Goal: Find specific page/section: Find specific page/section

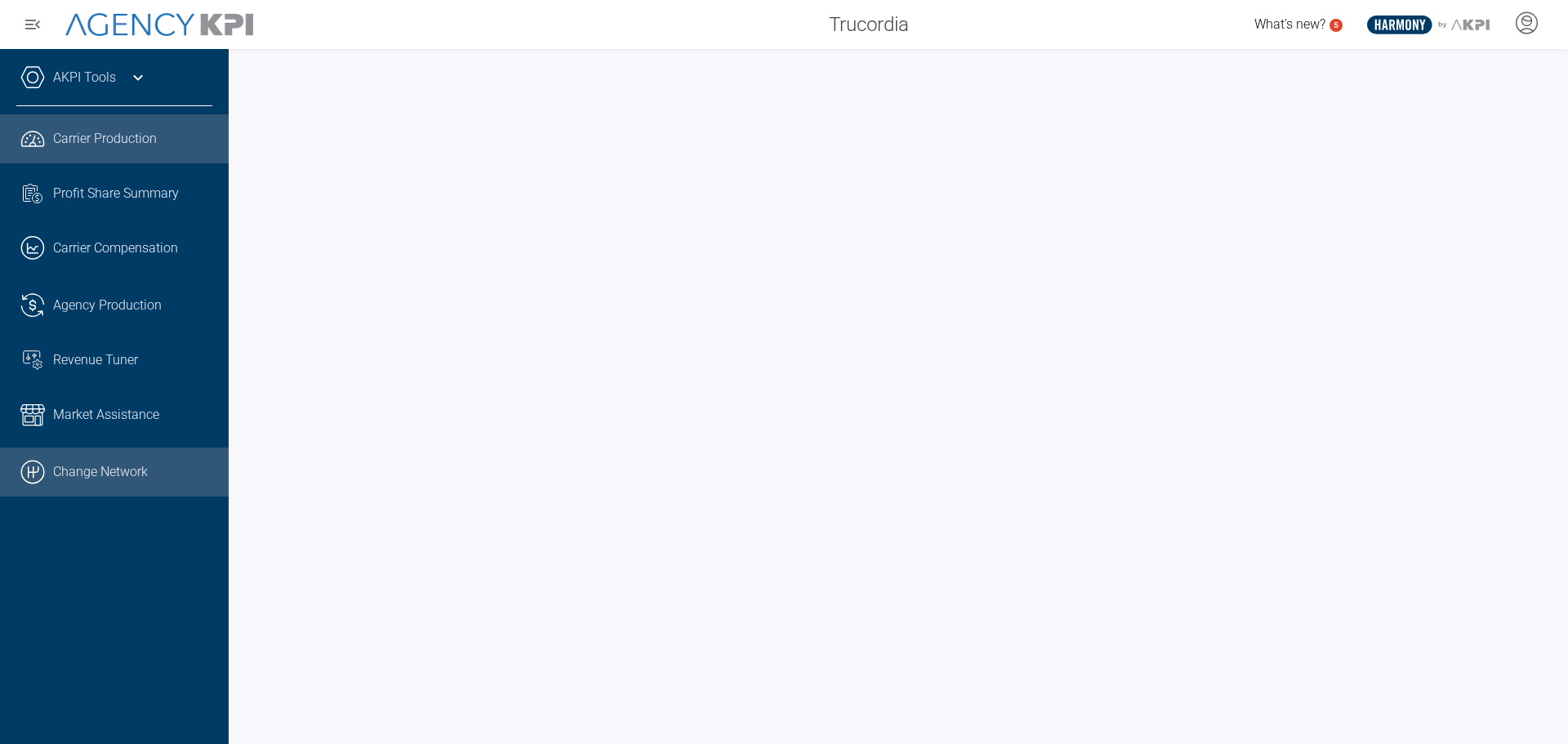
click at [100, 467] on link ".cls-1{fill:none;stroke:#000;stroke-linecap:round;stroke-linejoin:round;stroke-…" at bounding box center [114, 471] width 229 height 49
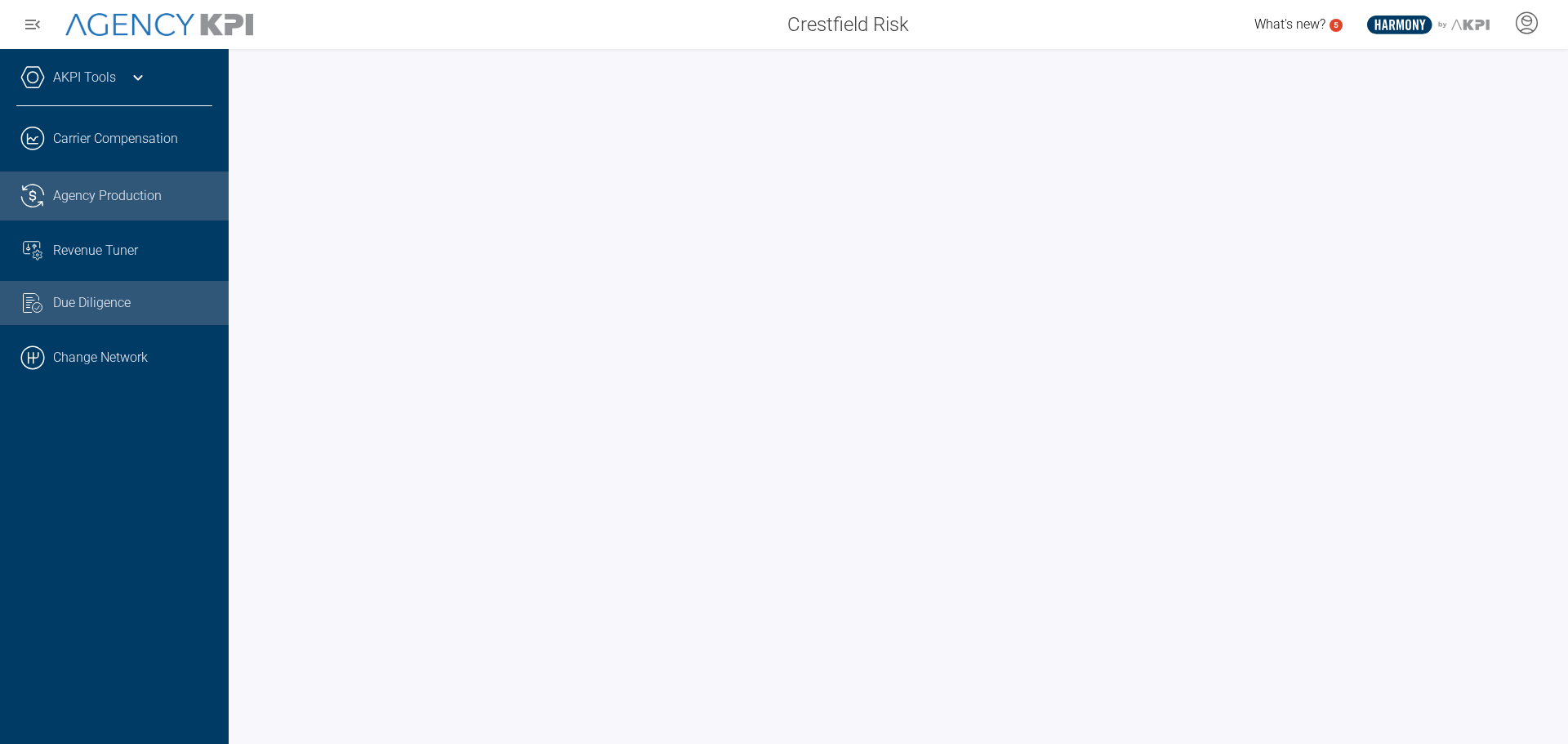
click at [97, 186] on link ".cls-1{fill:none;stroke:#221f20;stroke-linecap:round;stroke-linejoin:round;stro…" at bounding box center [114, 195] width 229 height 49
click at [921, 59] on div at bounding box center [898, 396] width 1339 height 695
